Goal: Task Accomplishment & Management: Manage account settings

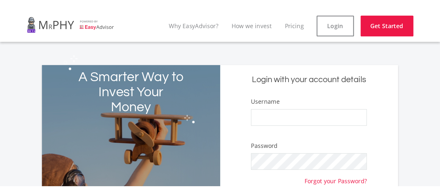
scroll to position [23, 0]
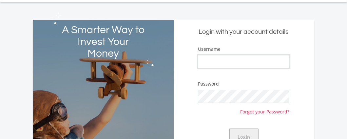
type input "mejimasande"
click at [248, 136] on button "Login" at bounding box center [243, 136] width 29 height 16
